Goal: Task Accomplishment & Management: Complete application form

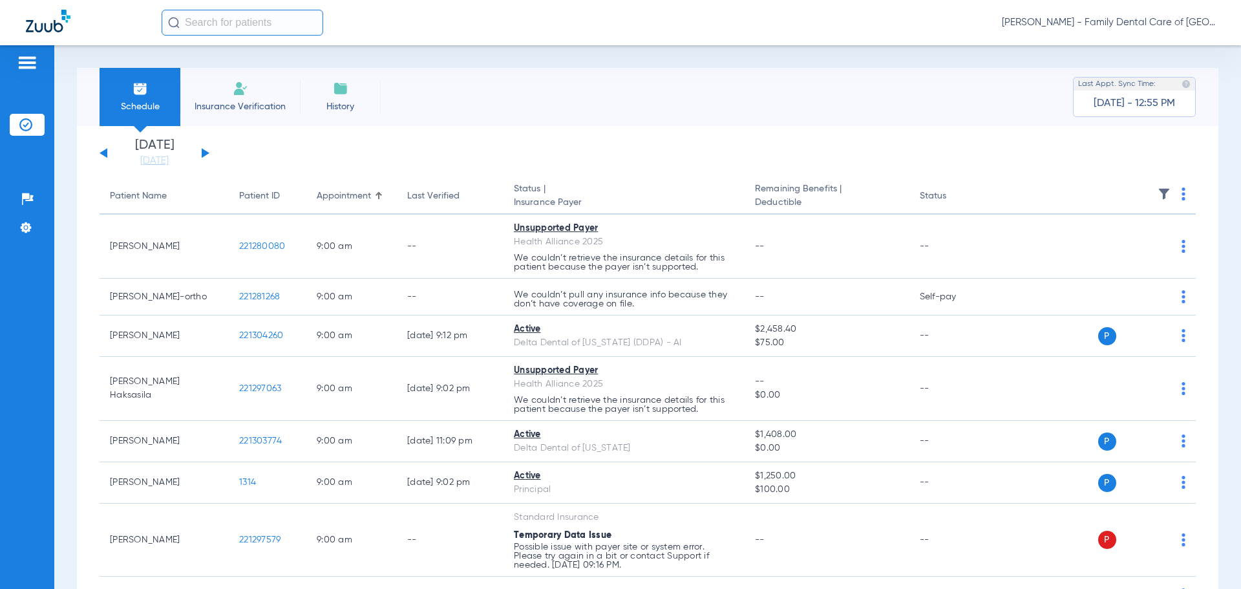
click at [235, 101] on span "Insurance Verification" at bounding box center [240, 106] width 100 height 13
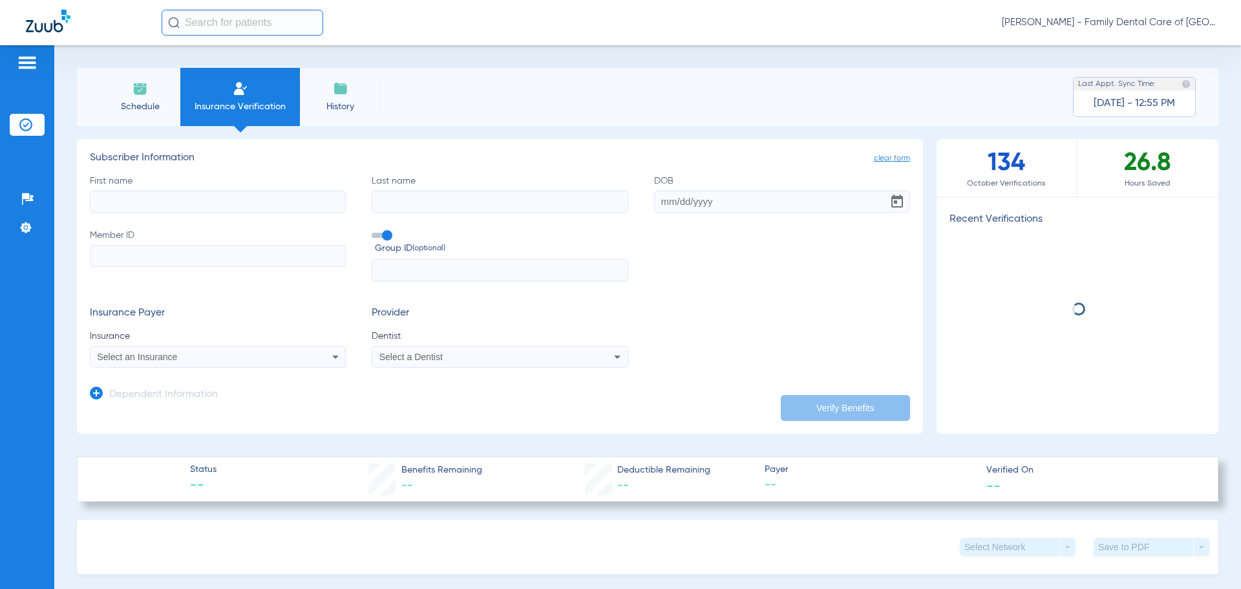
click at [195, 201] on input "First name" at bounding box center [218, 202] width 256 height 22
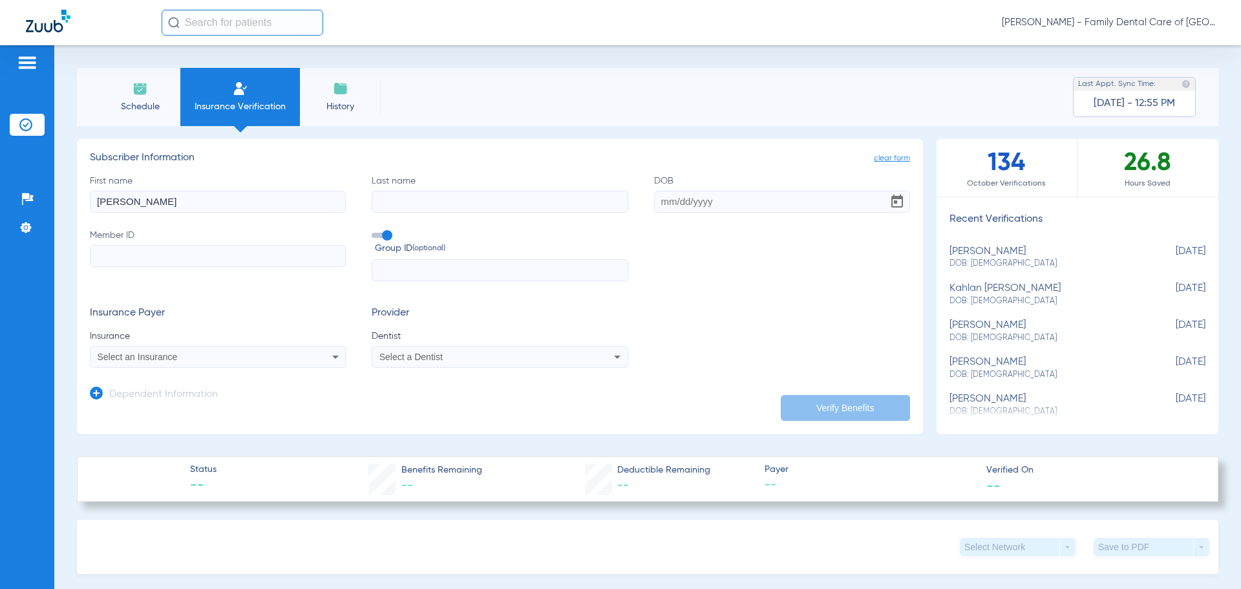
type input "[PERSON_NAME]"
type input "u"
click at [448, 222] on div "First name [PERSON_NAME] Last name duggab DOB Required Member ID Group ID (opti…" at bounding box center [500, 227] width 820 height 107
click at [446, 213] on div "First name [PERSON_NAME] Last name duggab DOB Required Member ID Group ID (opti…" at bounding box center [500, 227] width 820 height 107
click at [443, 202] on input "duggab" at bounding box center [500, 202] width 256 height 22
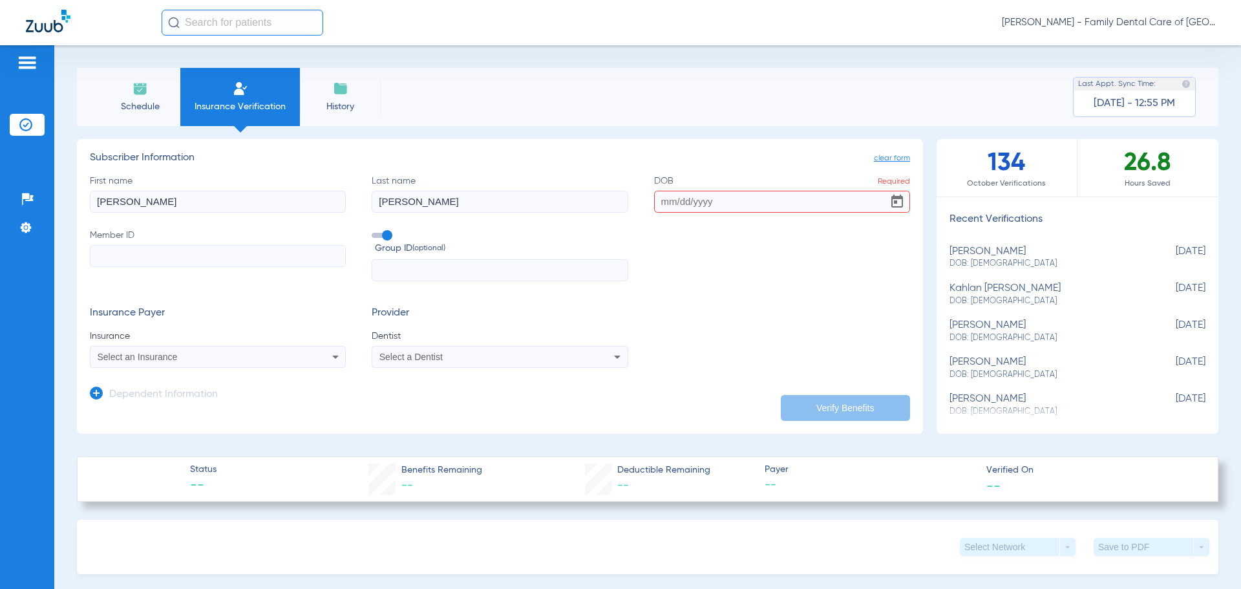
type input "[PERSON_NAME]"
click at [696, 193] on input "DOB Required" at bounding box center [782, 202] width 256 height 22
type input "[DATE]"
type input "345903450"
click at [381, 269] on input "text" at bounding box center [500, 270] width 256 height 22
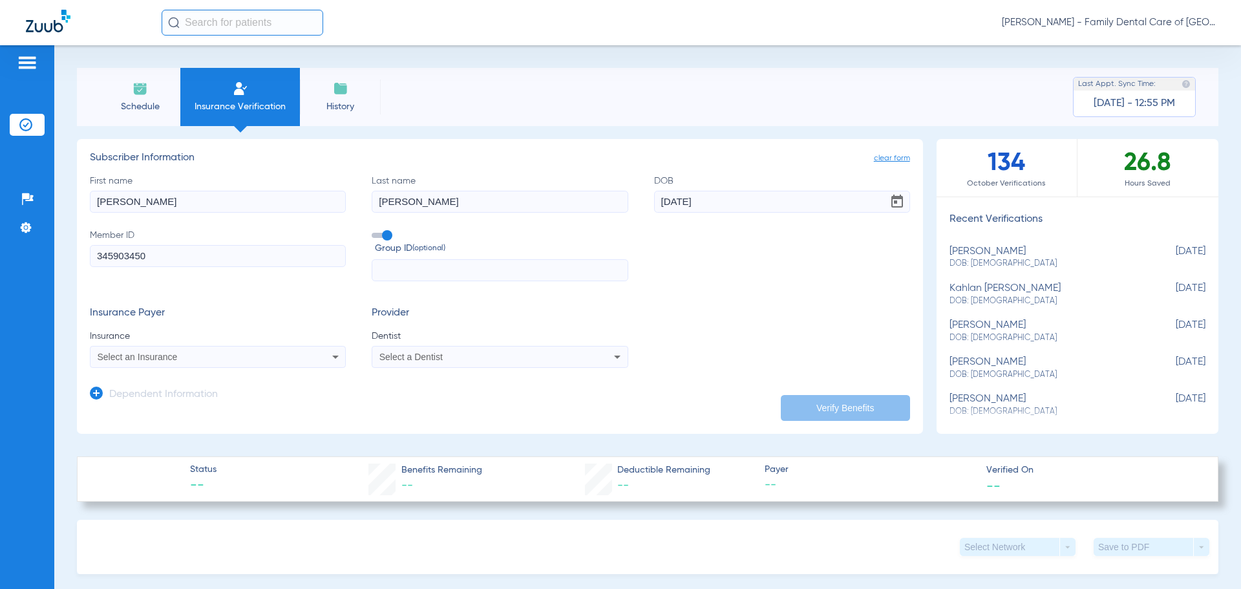
click at [331, 358] on icon at bounding box center [336, 357] width 16 height 16
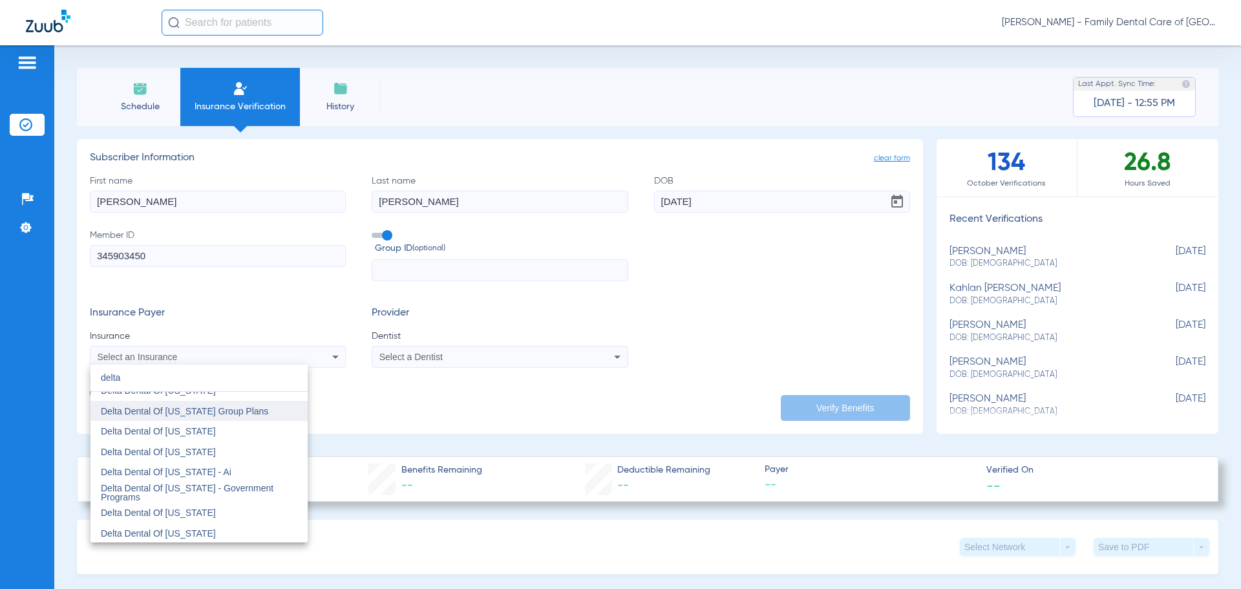
scroll to position [517, 0]
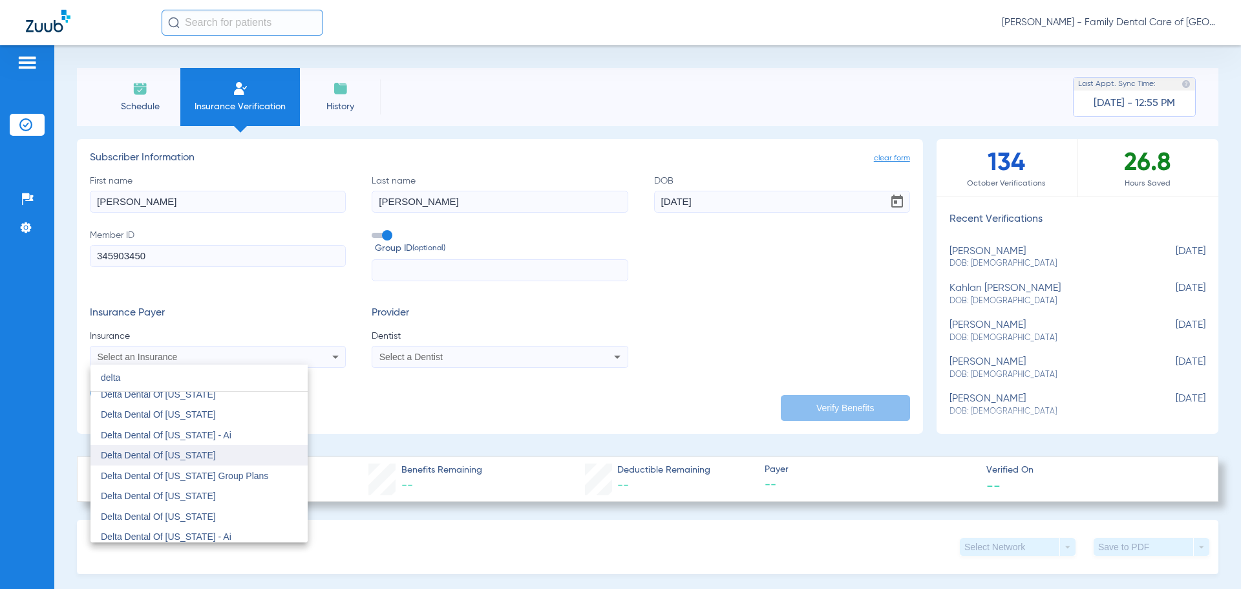
type input "delta"
click at [181, 452] on span "Delta Dental Of [US_STATE]" at bounding box center [158, 455] width 115 height 10
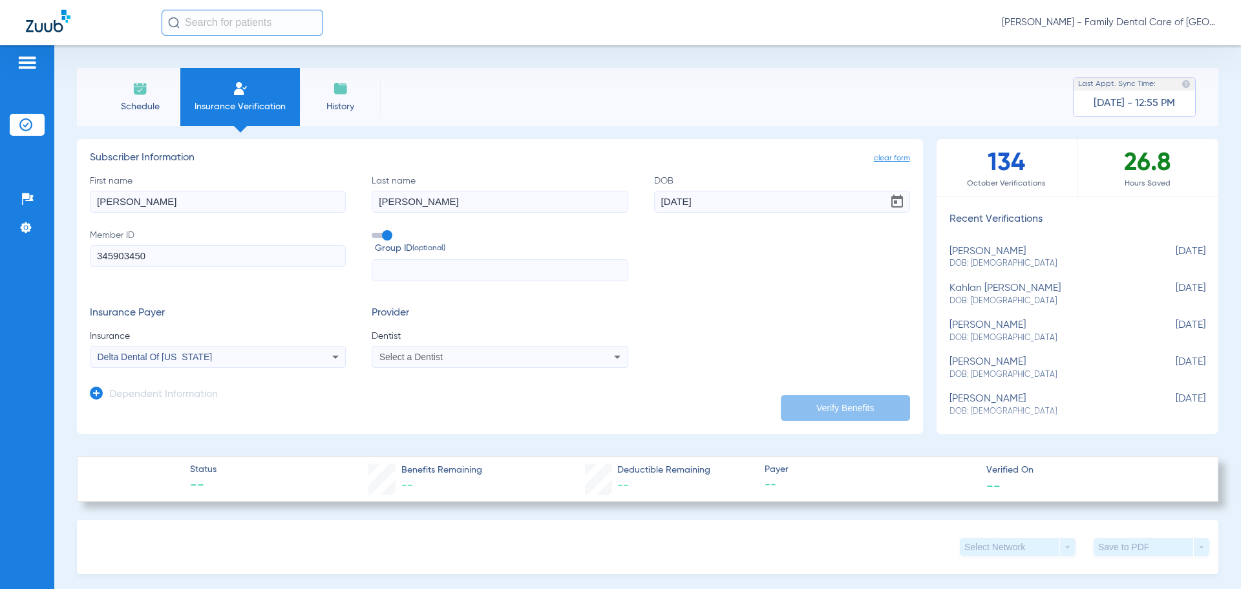
click at [475, 357] on div "Select a Dentist" at bounding box center [475, 356] width 193 height 9
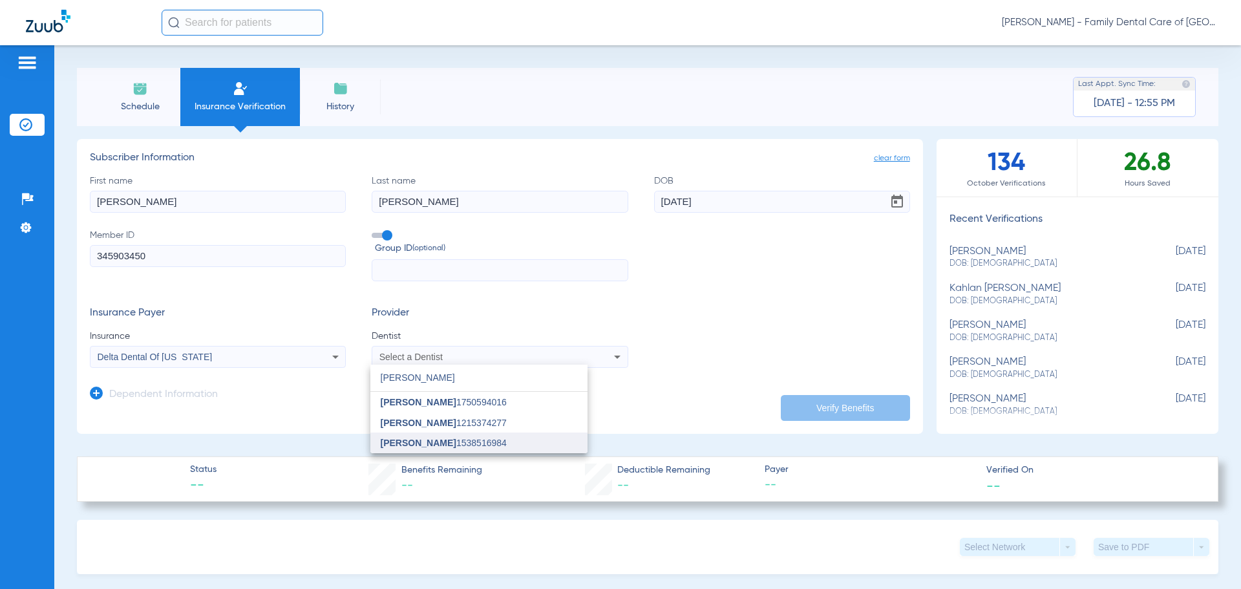
type input "[PERSON_NAME]"
click at [513, 449] on mat-option "[PERSON_NAME] 1538516984" at bounding box center [478, 442] width 217 height 21
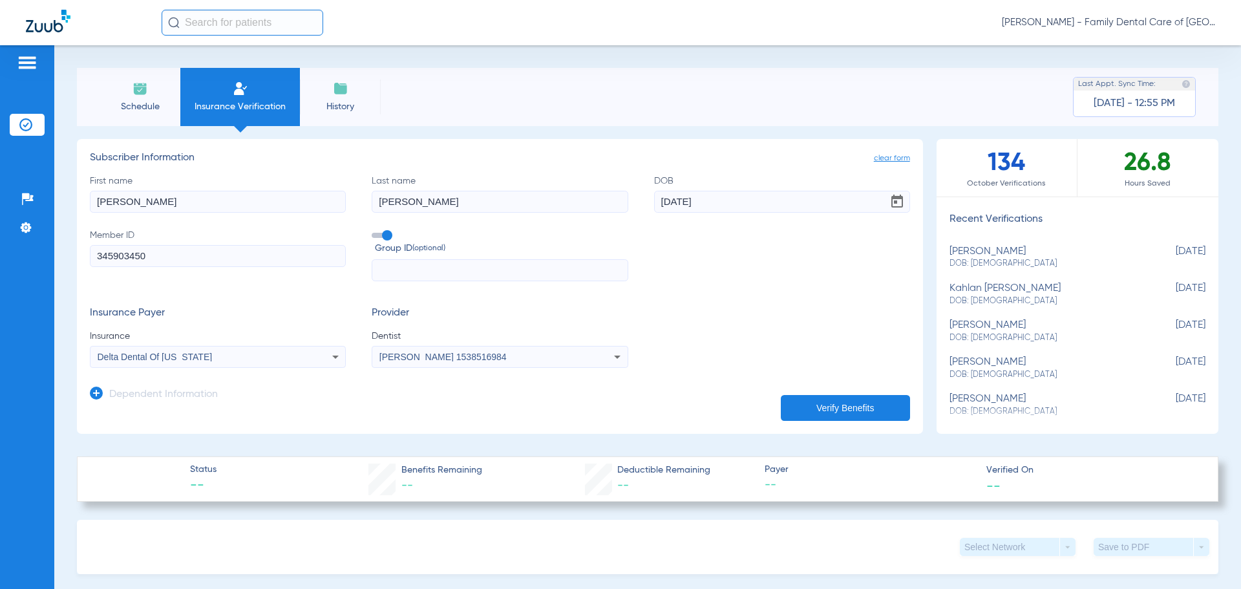
click at [681, 324] on div "Insurance Payer Insurance Delta Dental Of [US_STATE] Provider Dentist [PERSON_N…" at bounding box center [500, 337] width 820 height 61
click at [820, 408] on button "Verify Benefits" at bounding box center [845, 408] width 129 height 26
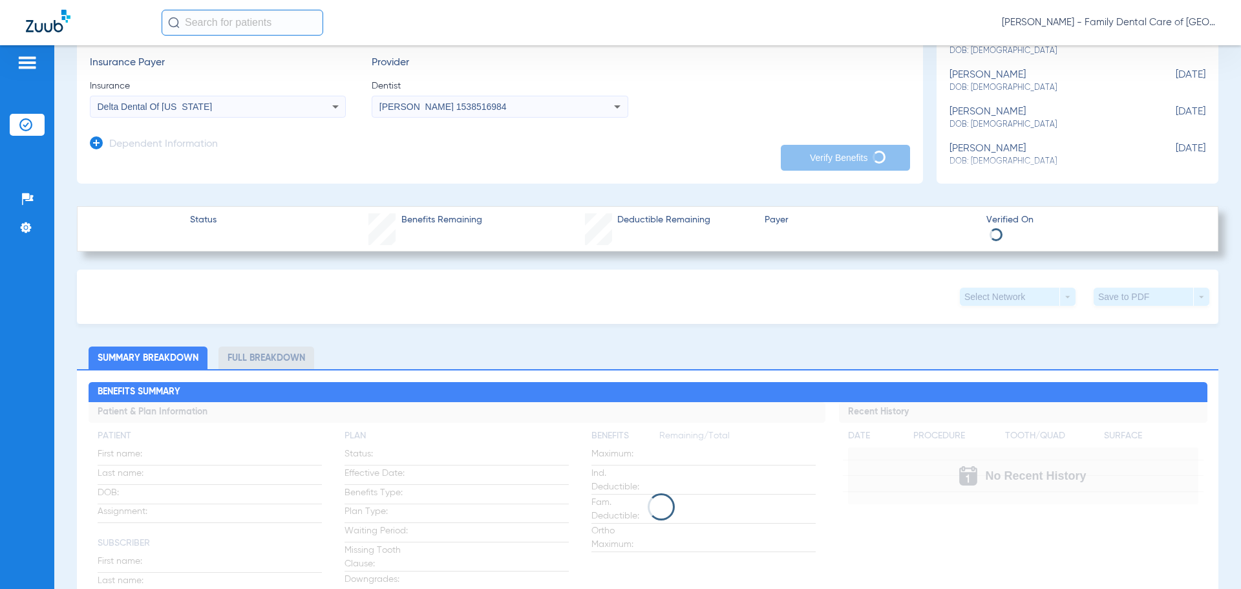
scroll to position [258, 0]
